Goal: Information Seeking & Learning: Learn about a topic

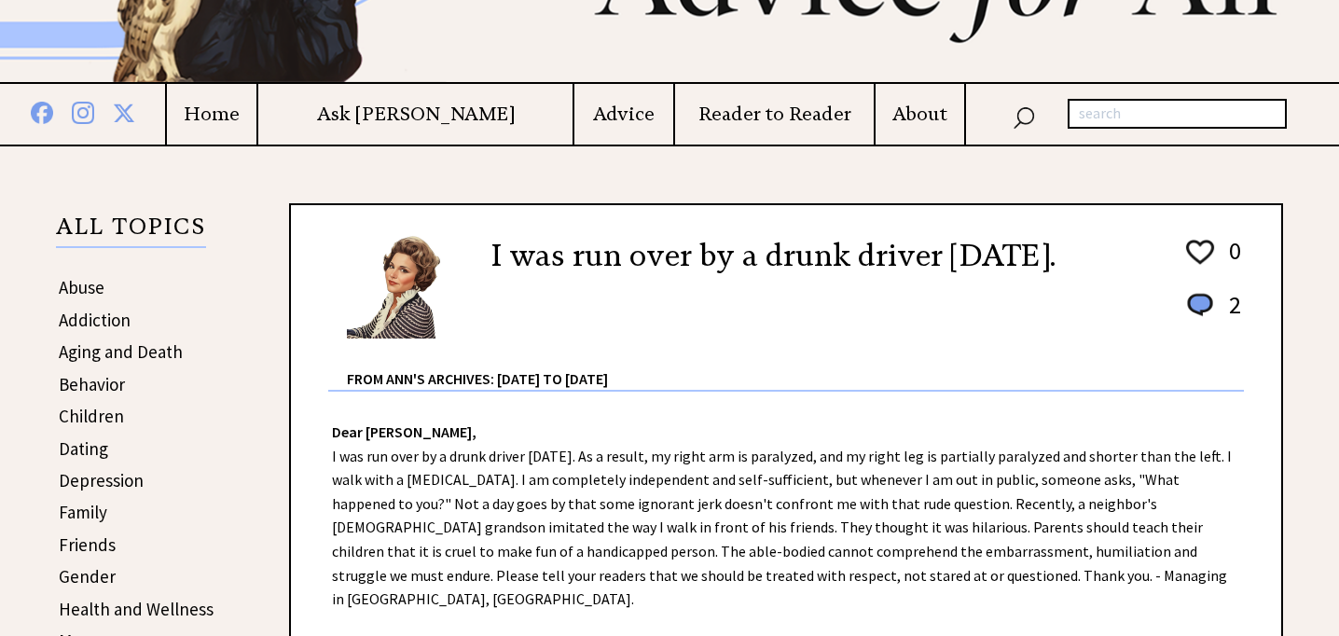
scroll to position [230, 0]
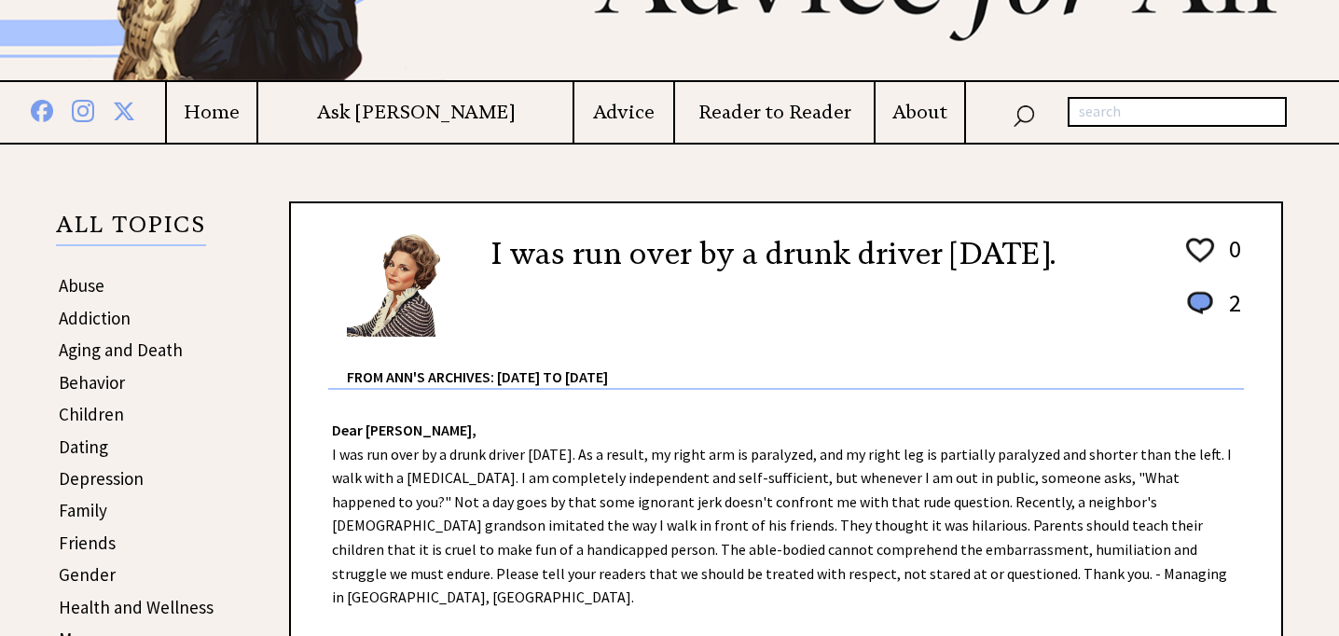
click at [117, 377] on link "Behavior" at bounding box center [92, 382] width 66 height 22
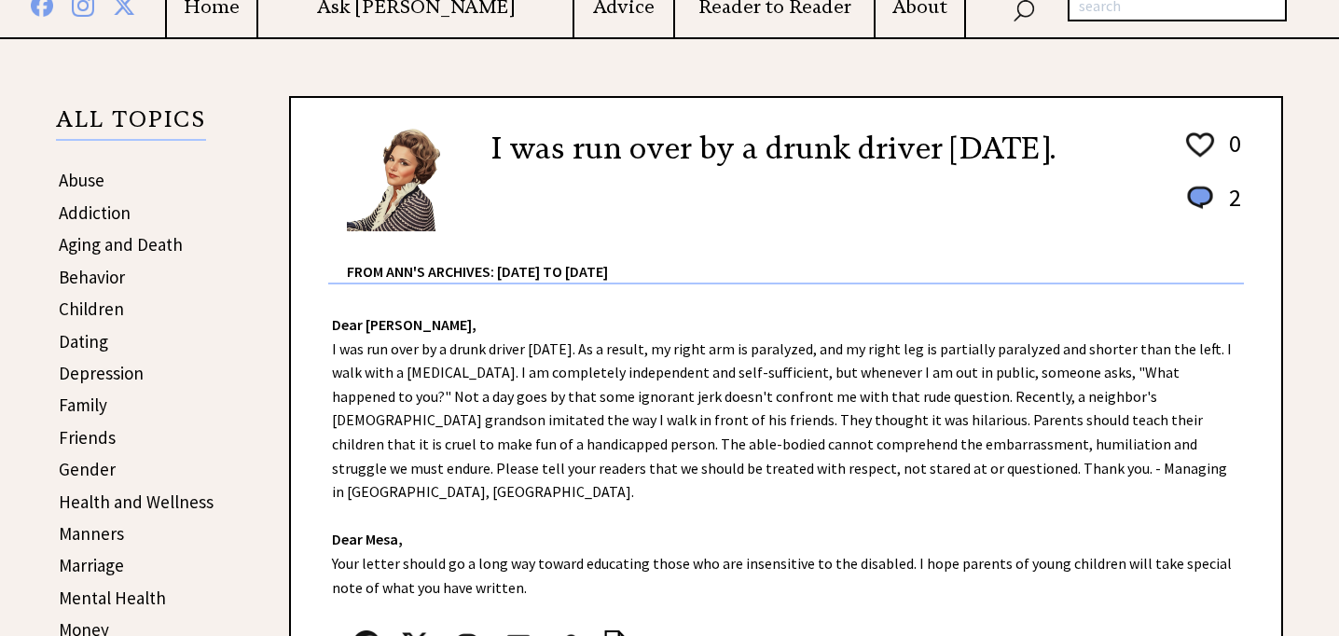
scroll to position [340, 0]
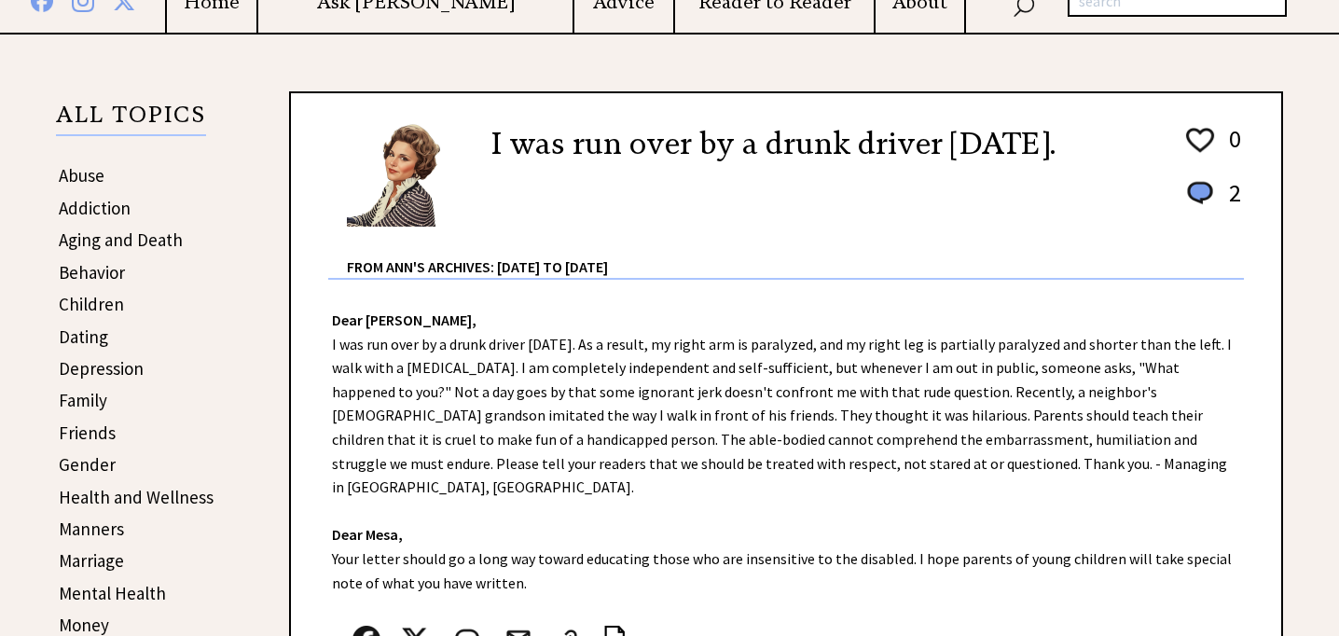
click at [82, 432] on link "Friends" at bounding box center [87, 432] width 57 height 22
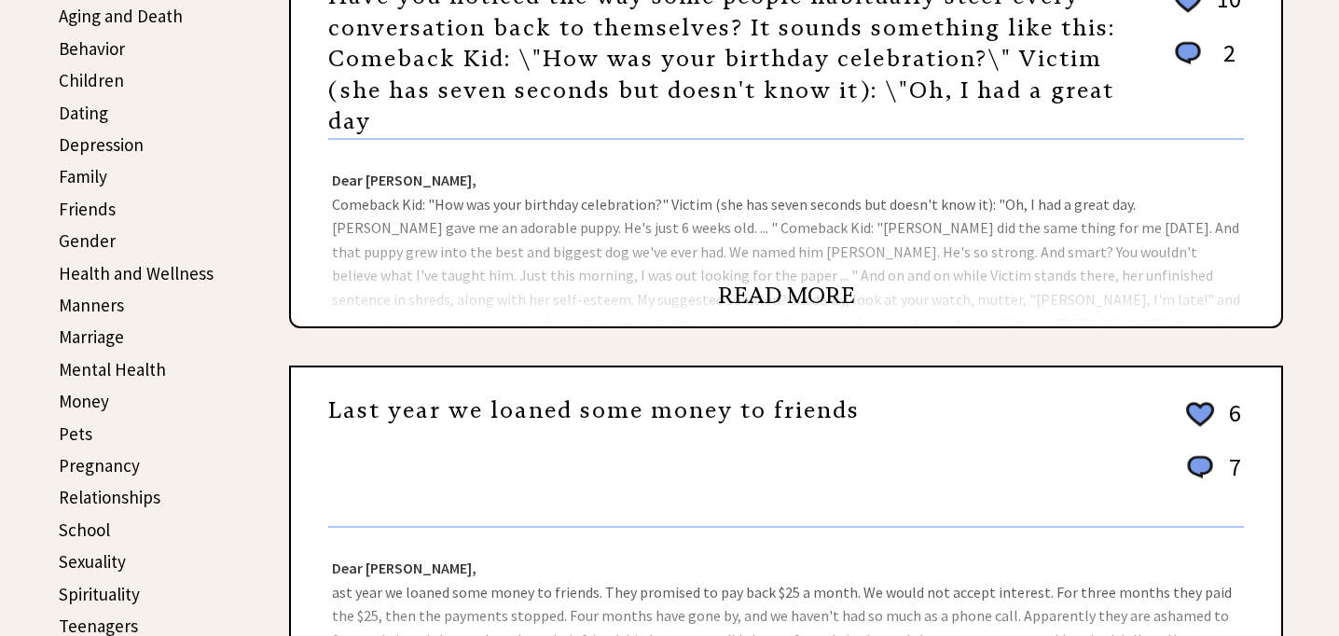
scroll to position [566, 0]
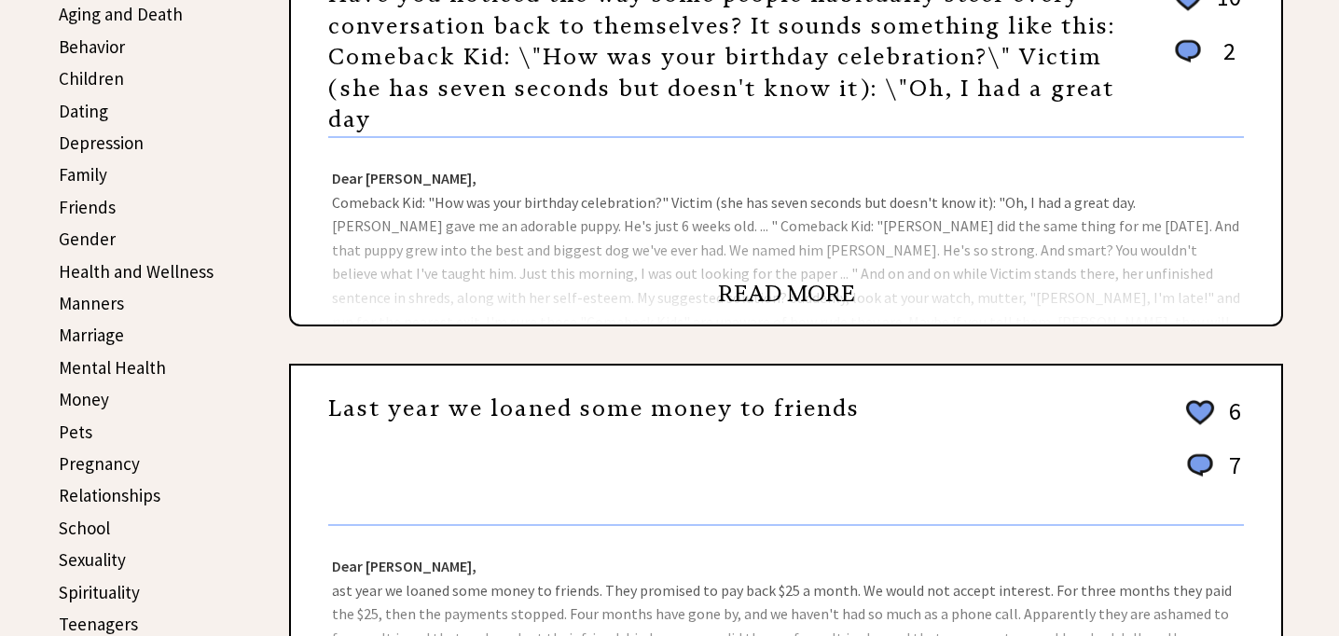
click at [779, 290] on link "READ MORE" at bounding box center [786, 294] width 137 height 28
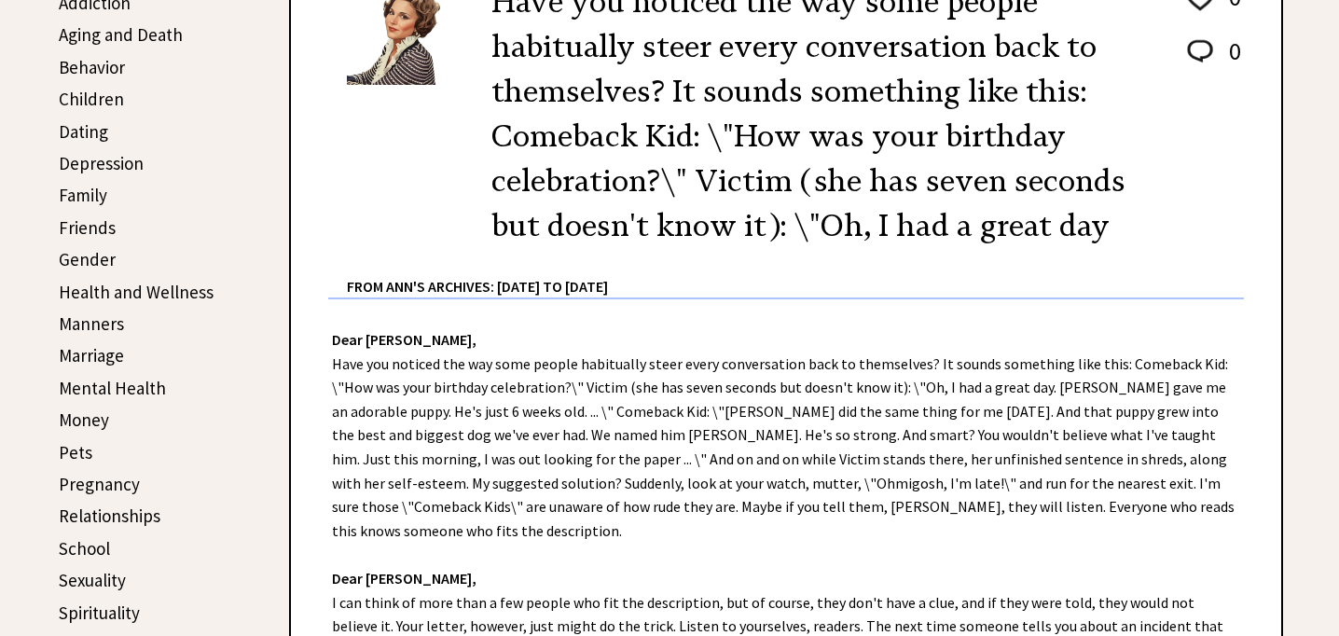
scroll to position [485, 0]
